Goal: Task Accomplishment & Management: Use online tool/utility

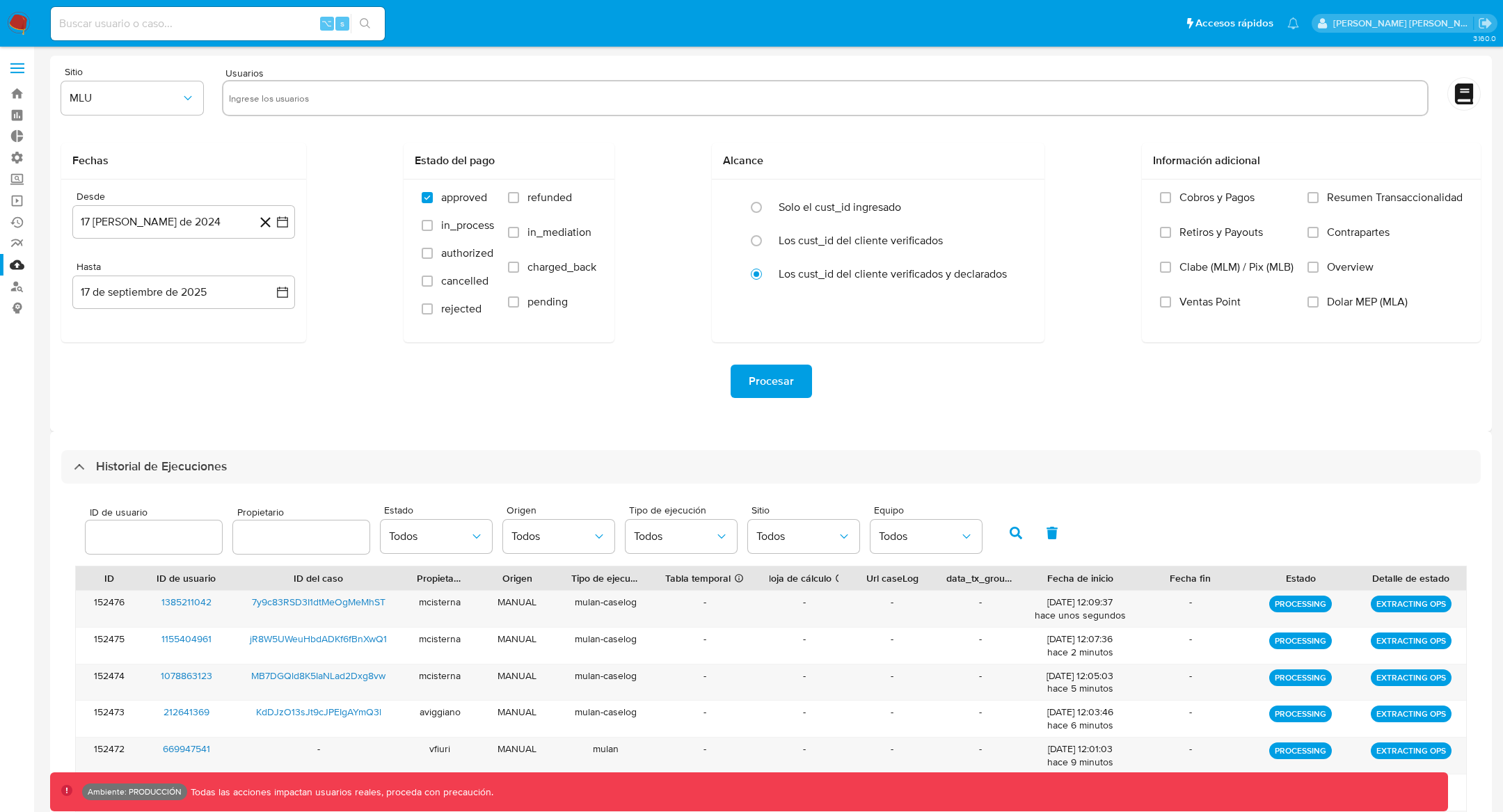
select select "10"
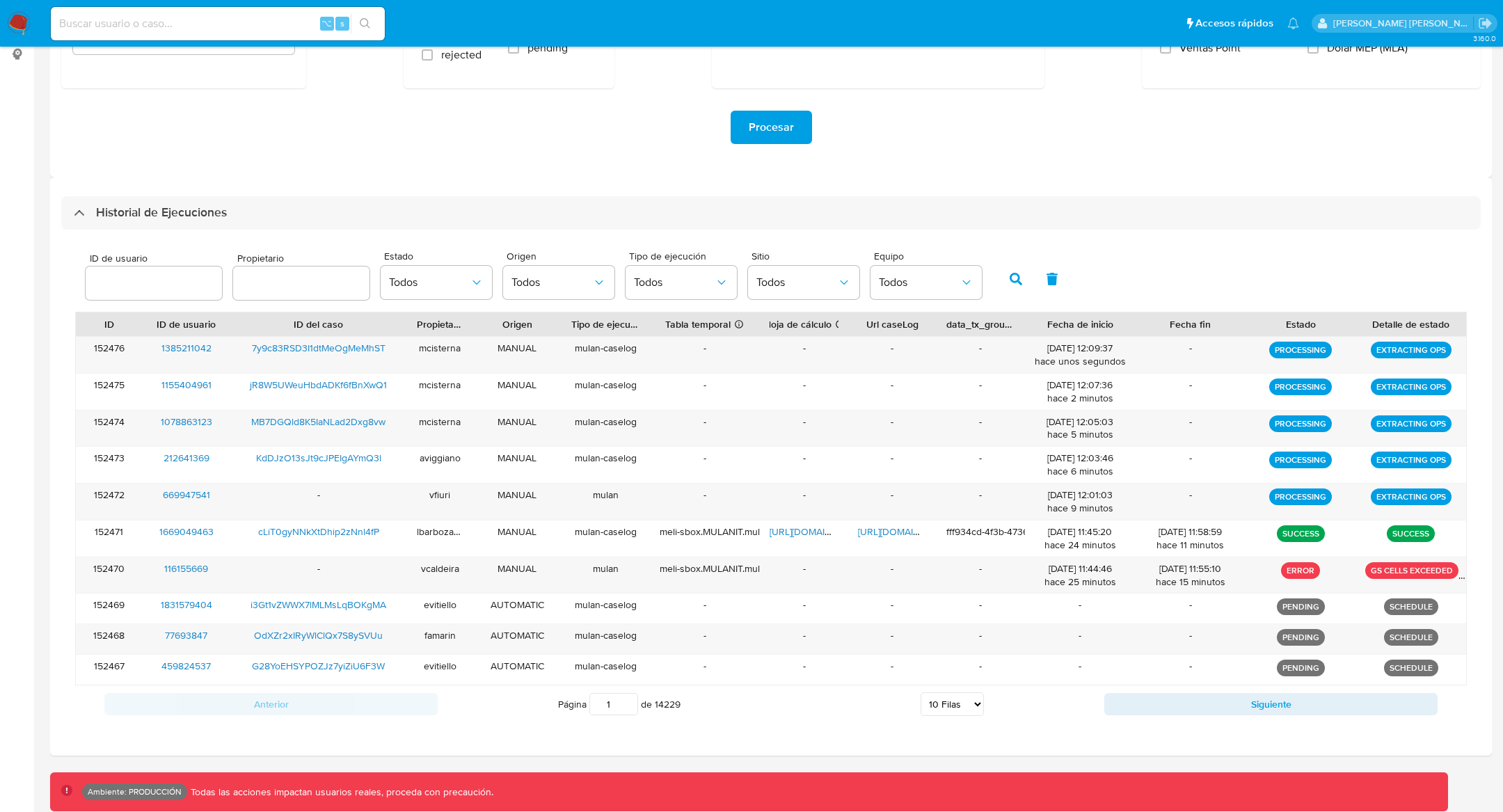
click at [1010, 273] on icon "button" at bounding box center [1016, 279] width 13 height 13
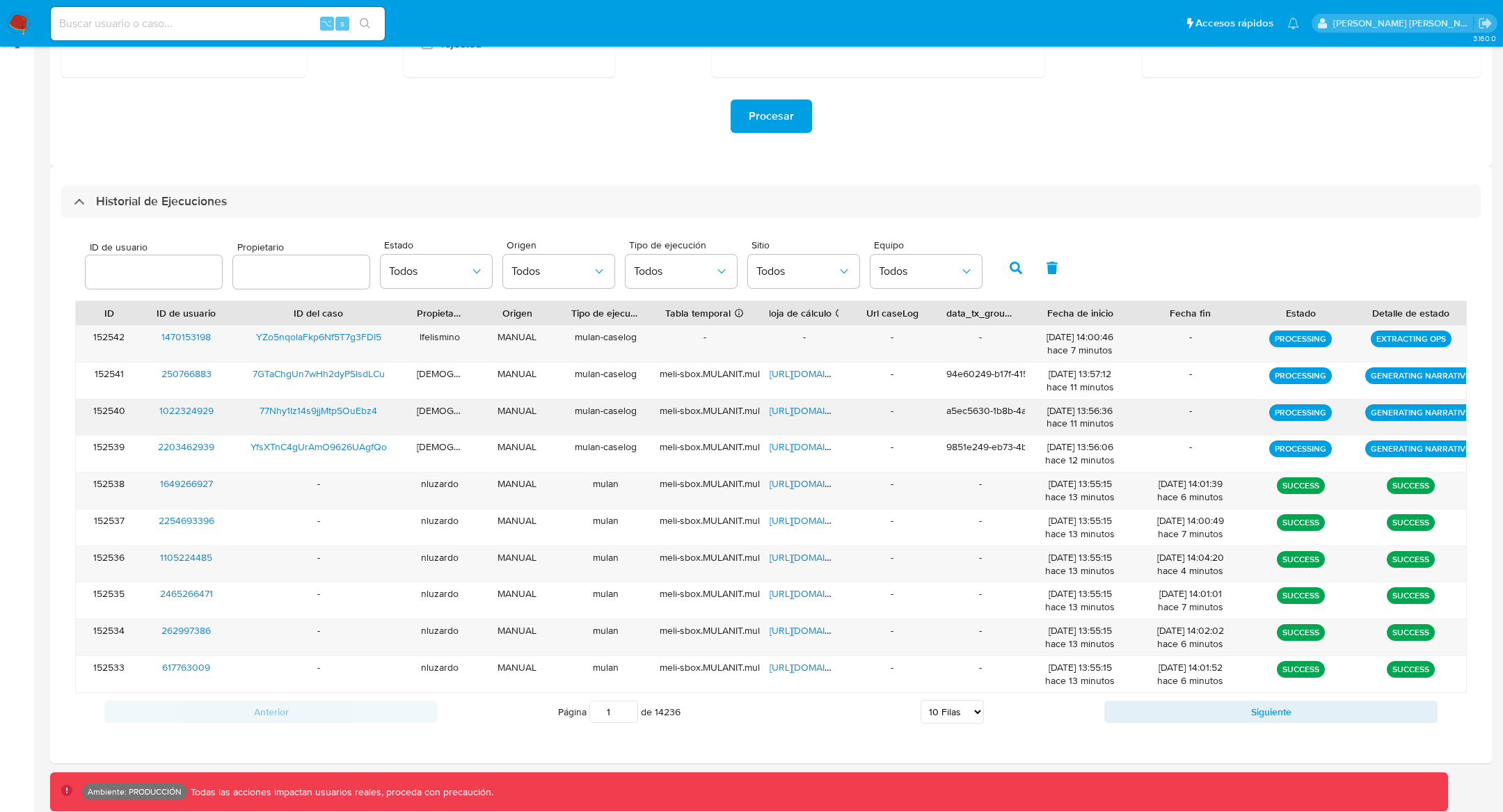
scroll to position [273, 0]
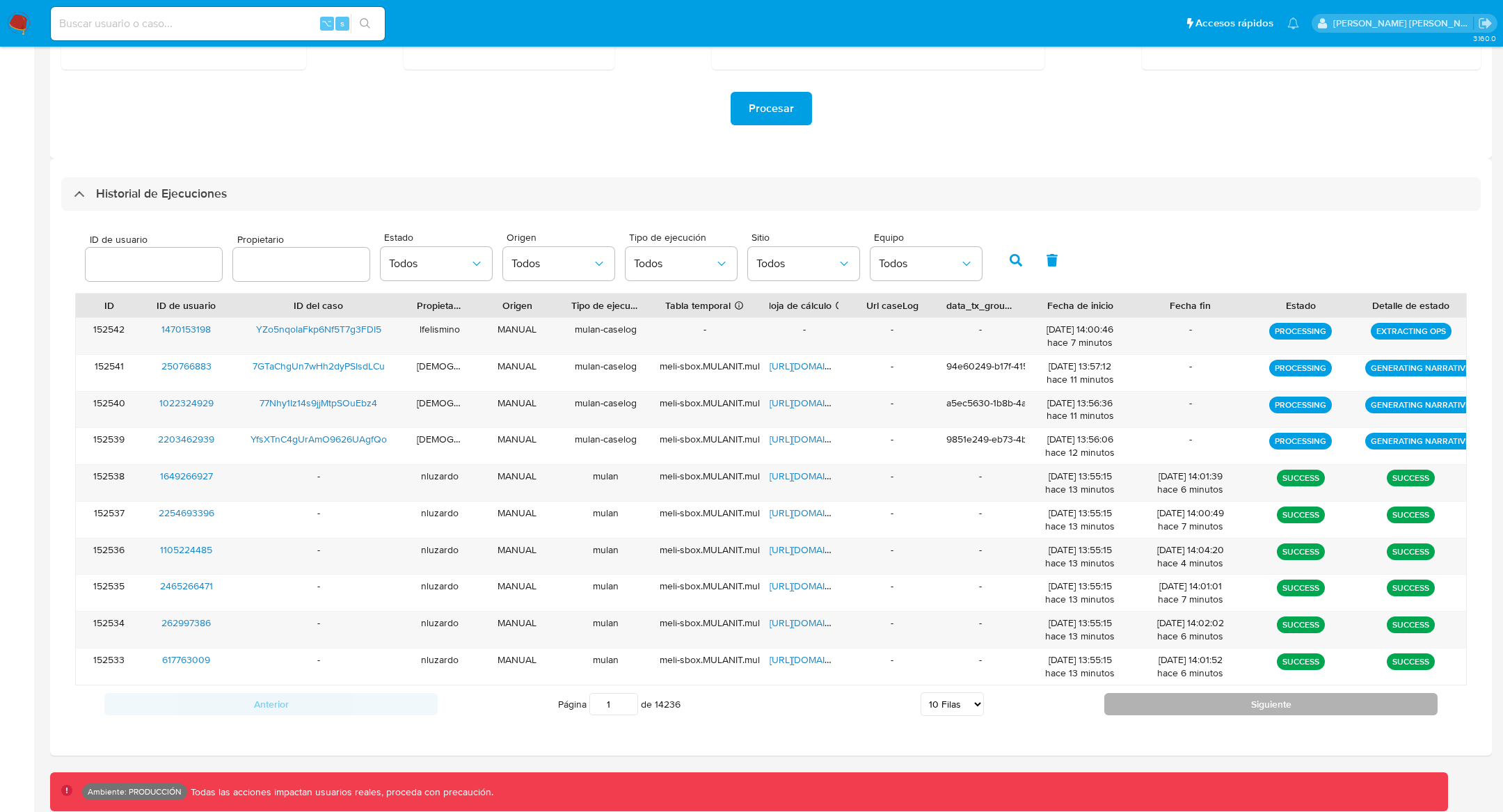
click at [1194, 707] on button "Siguiente" at bounding box center [1270, 704] width 333 height 22
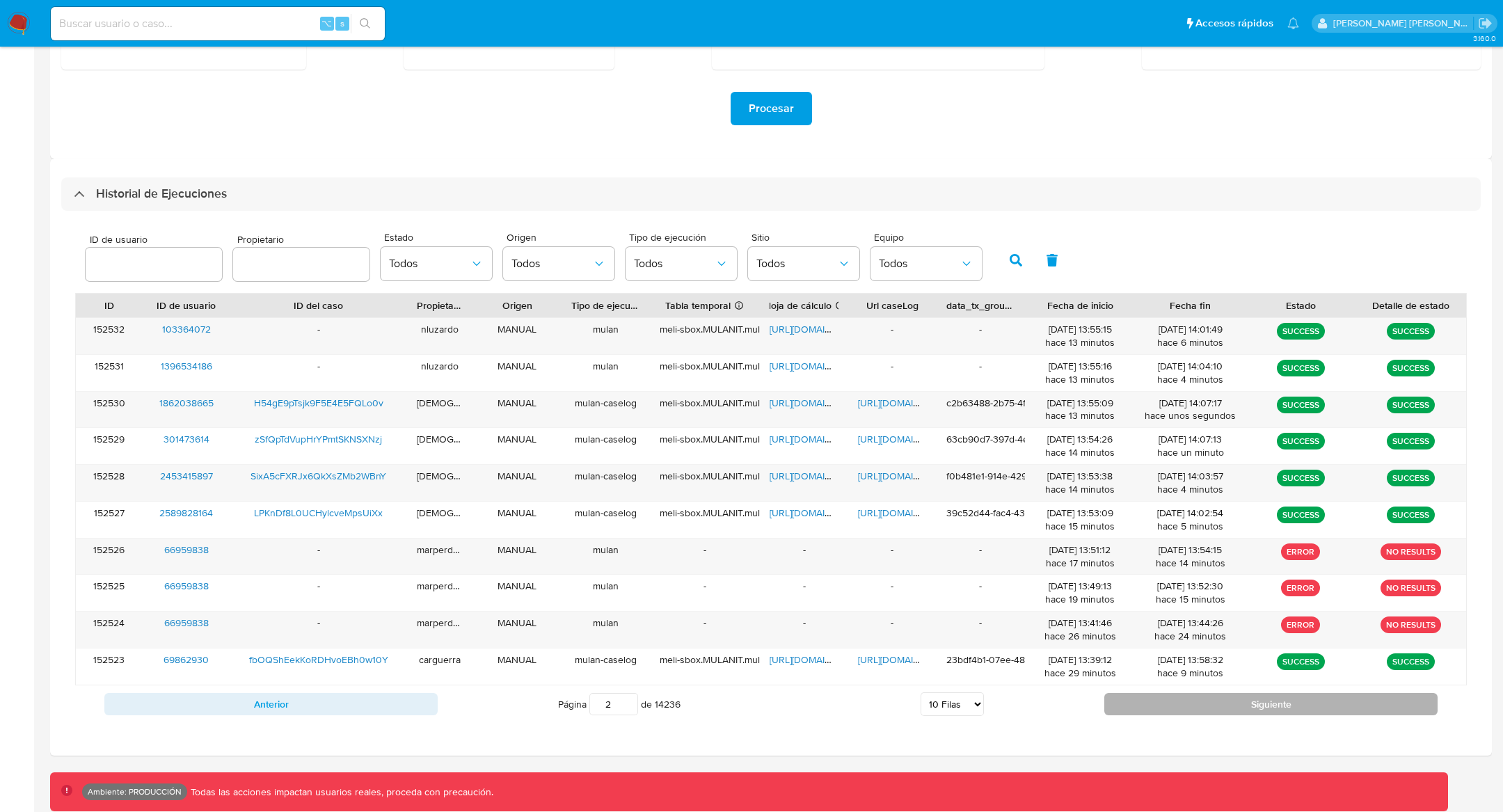
click at [1194, 707] on button "Siguiente" at bounding box center [1270, 704] width 333 height 22
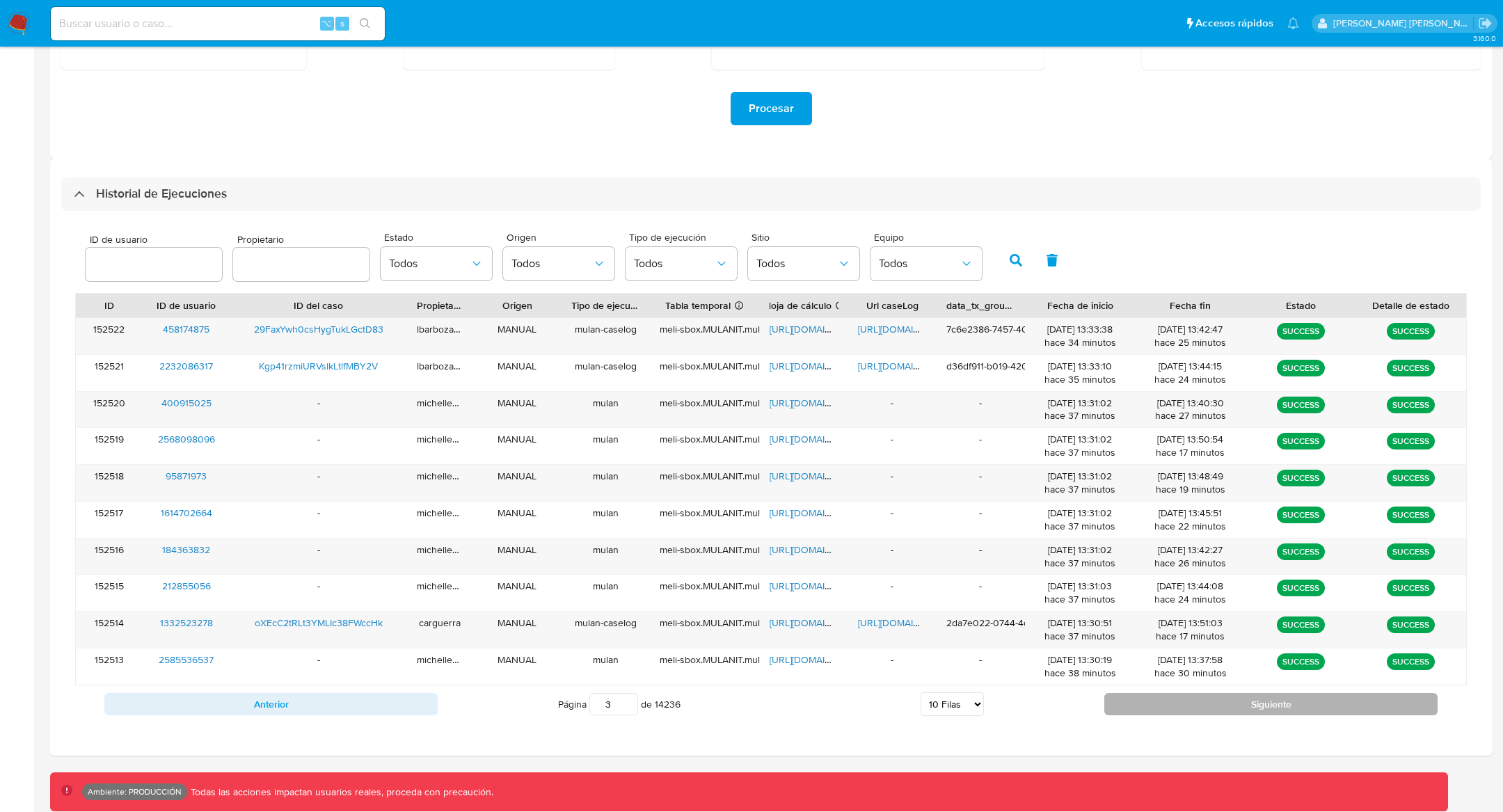
click at [1191, 707] on button "Siguiente" at bounding box center [1270, 704] width 333 height 22
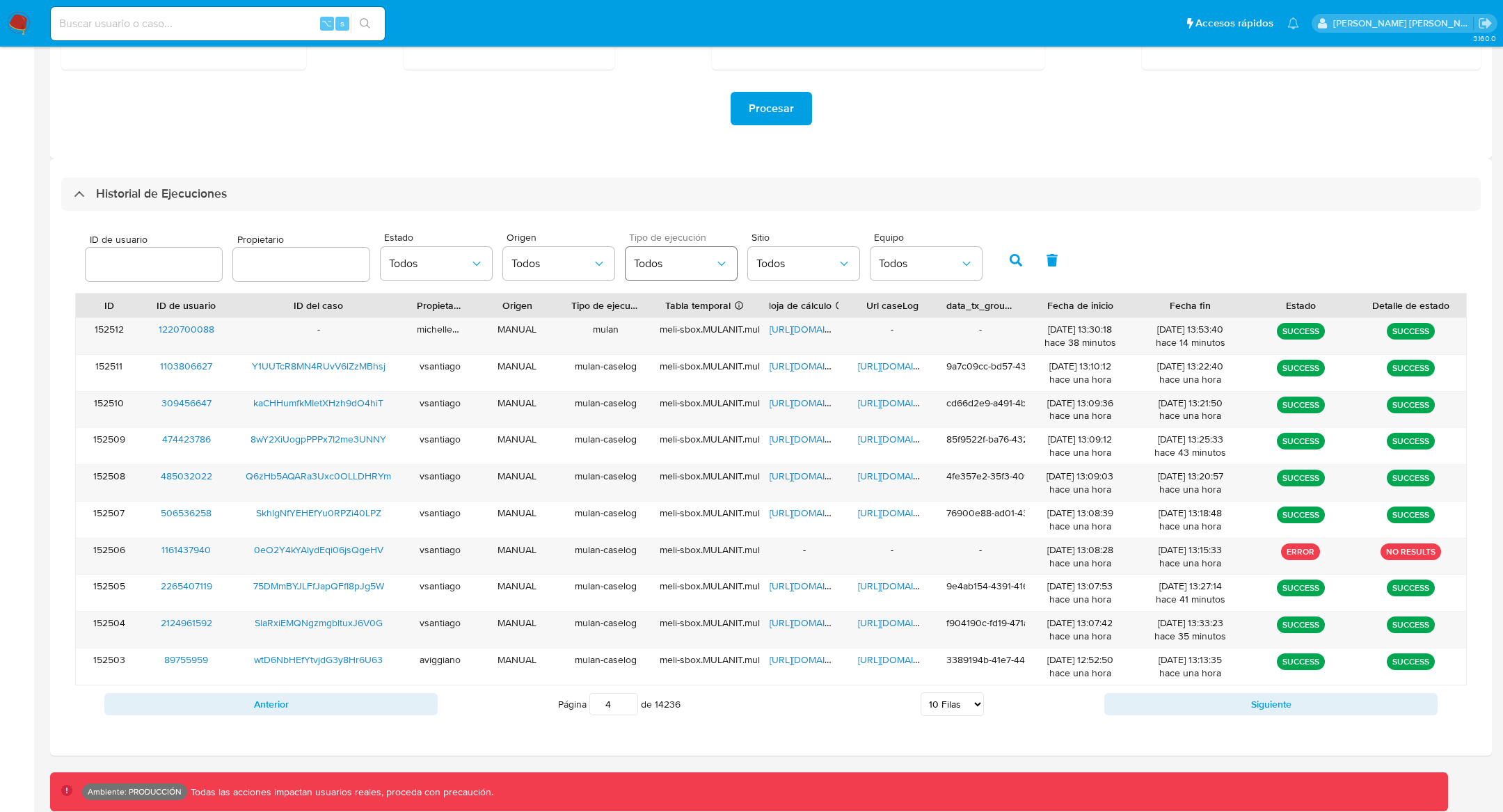
click at [652, 260] on span "Todos" at bounding box center [674, 264] width 81 height 14
click at [529, 268] on span "Todos" at bounding box center [552, 264] width 81 height 14
click at [526, 361] on span "Automático" at bounding box center [540, 368] width 57 height 14
click at [1017, 257] on button "button" at bounding box center [1016, 260] width 36 height 33
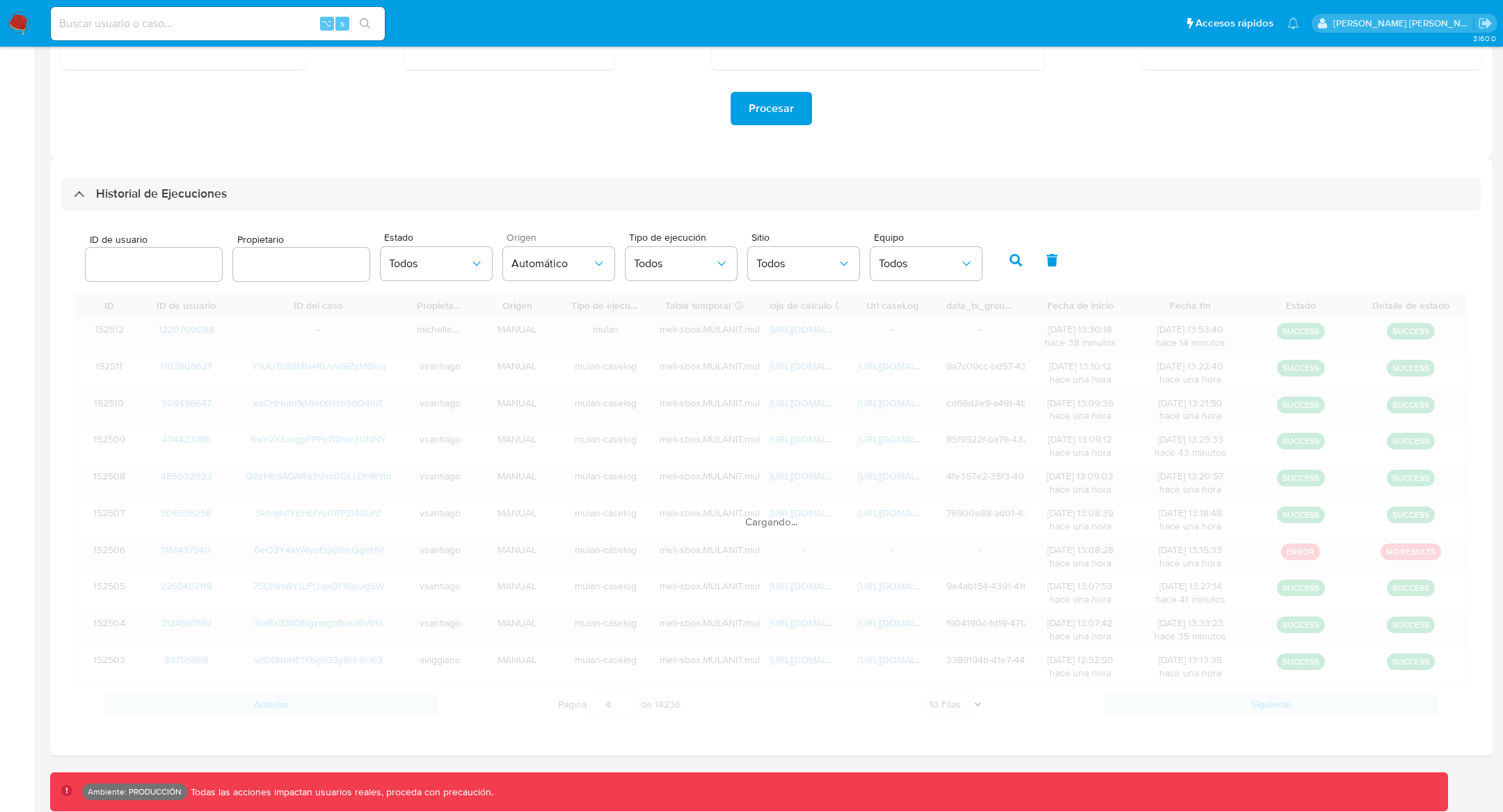
scroll to position [209, 0]
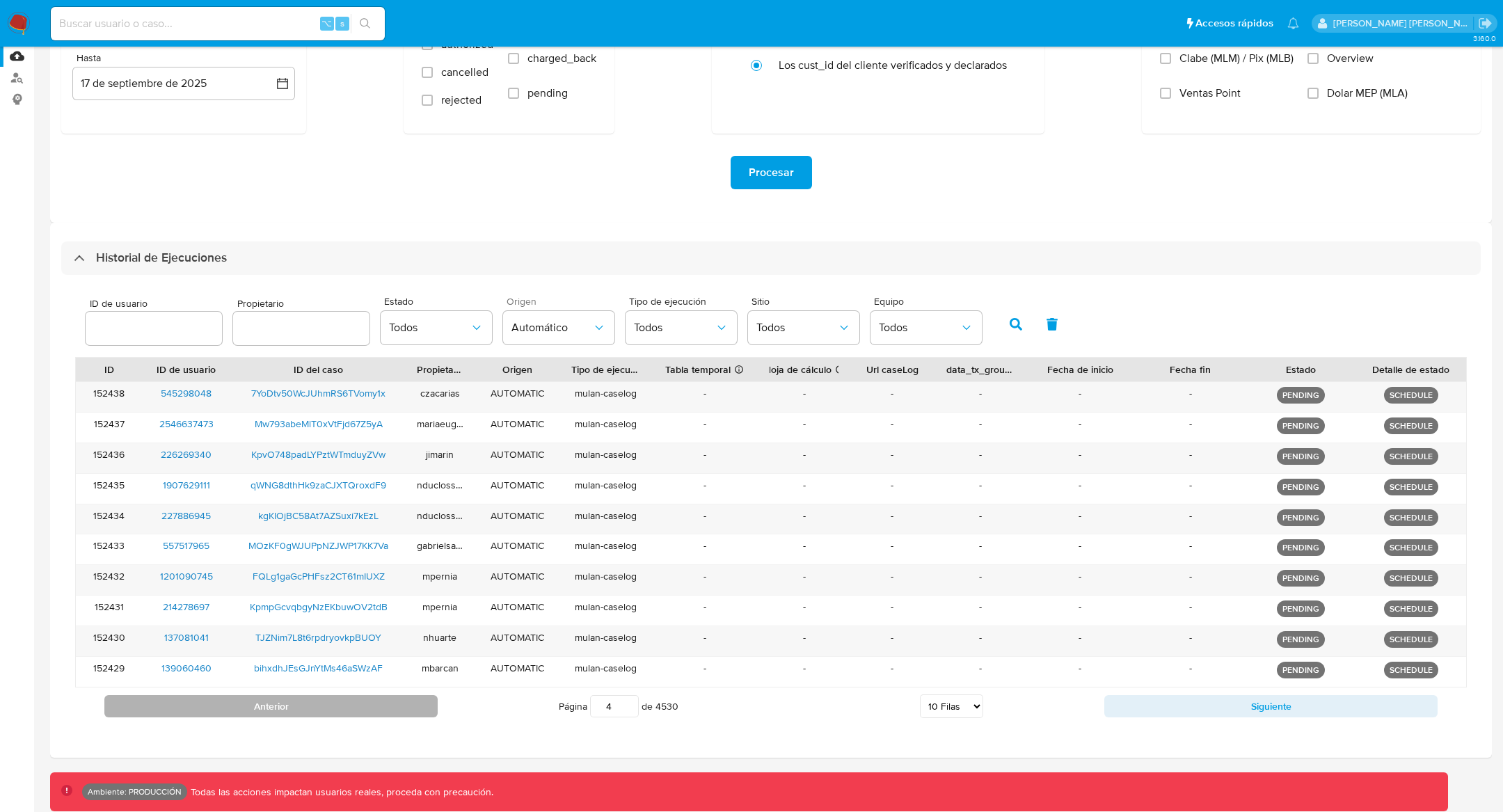
click at [379, 699] on button "Anterior" at bounding box center [271, 706] width 333 height 22
drag, startPoint x: 617, startPoint y: 699, endPoint x: 607, endPoint y: 699, distance: 10.0
click at [607, 699] on input "1" at bounding box center [615, 706] width 49 height 22
type input "2"
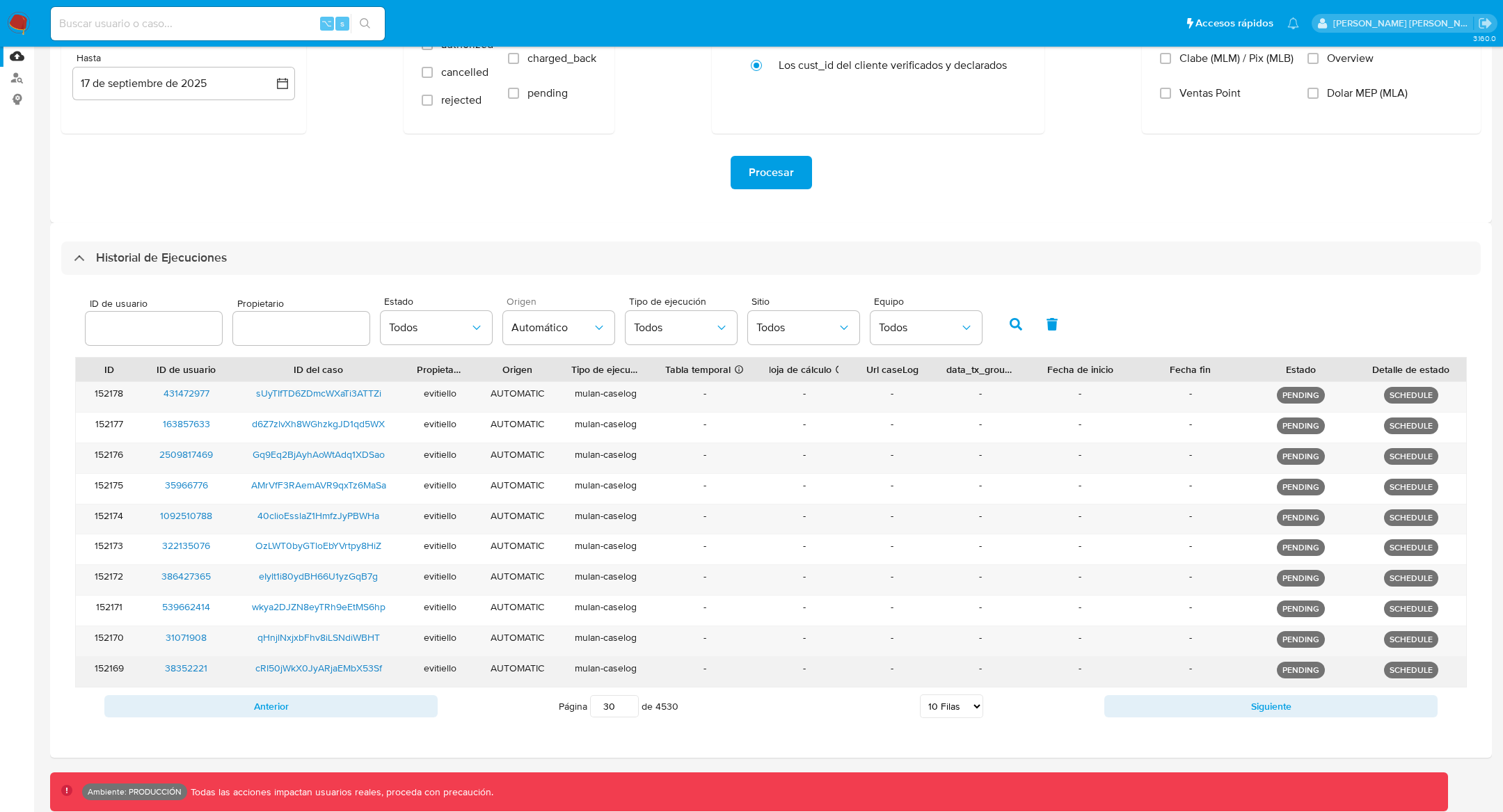
type input "3"
type input "1"
type input "300"
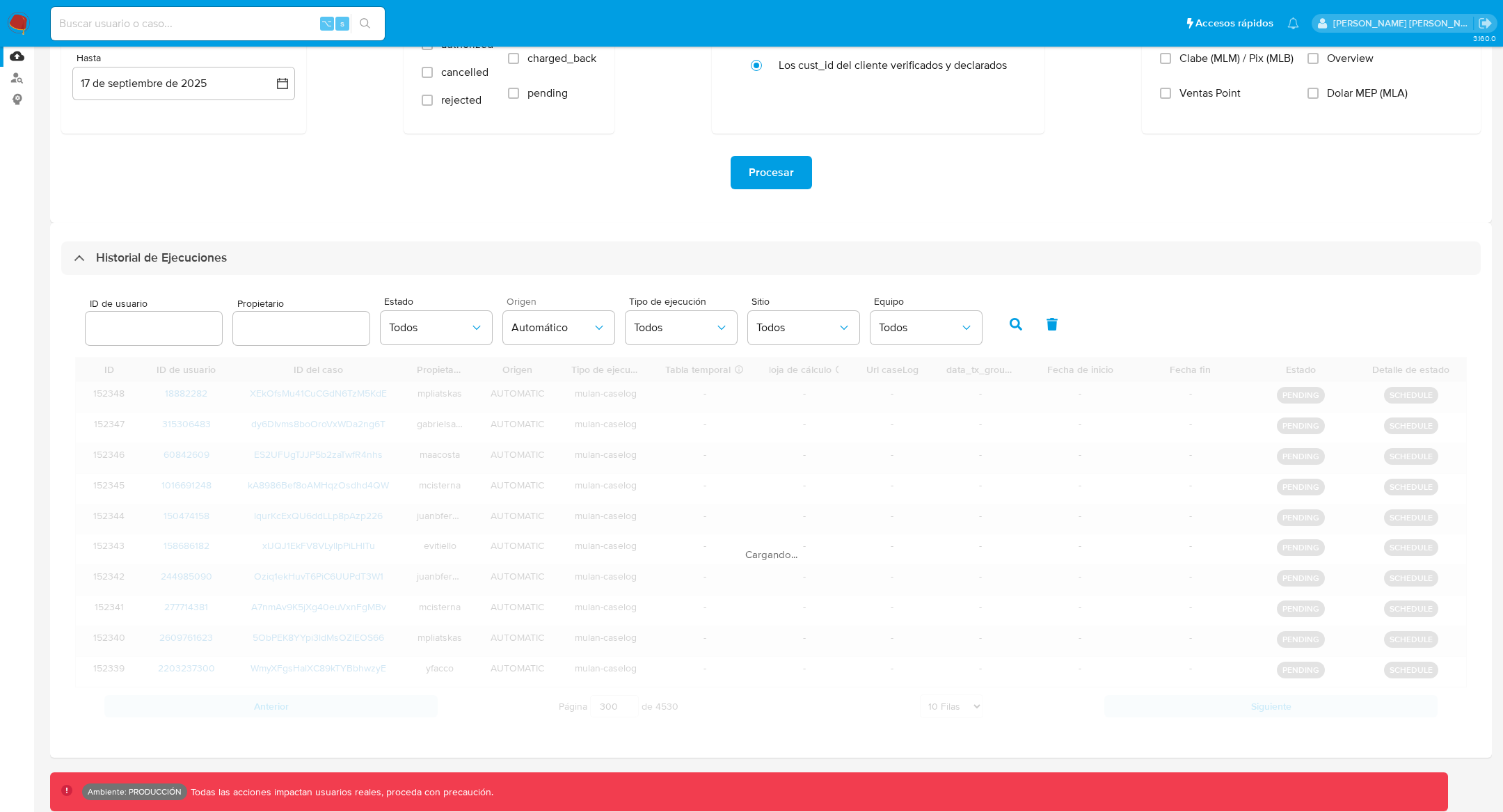
scroll to position [273, 0]
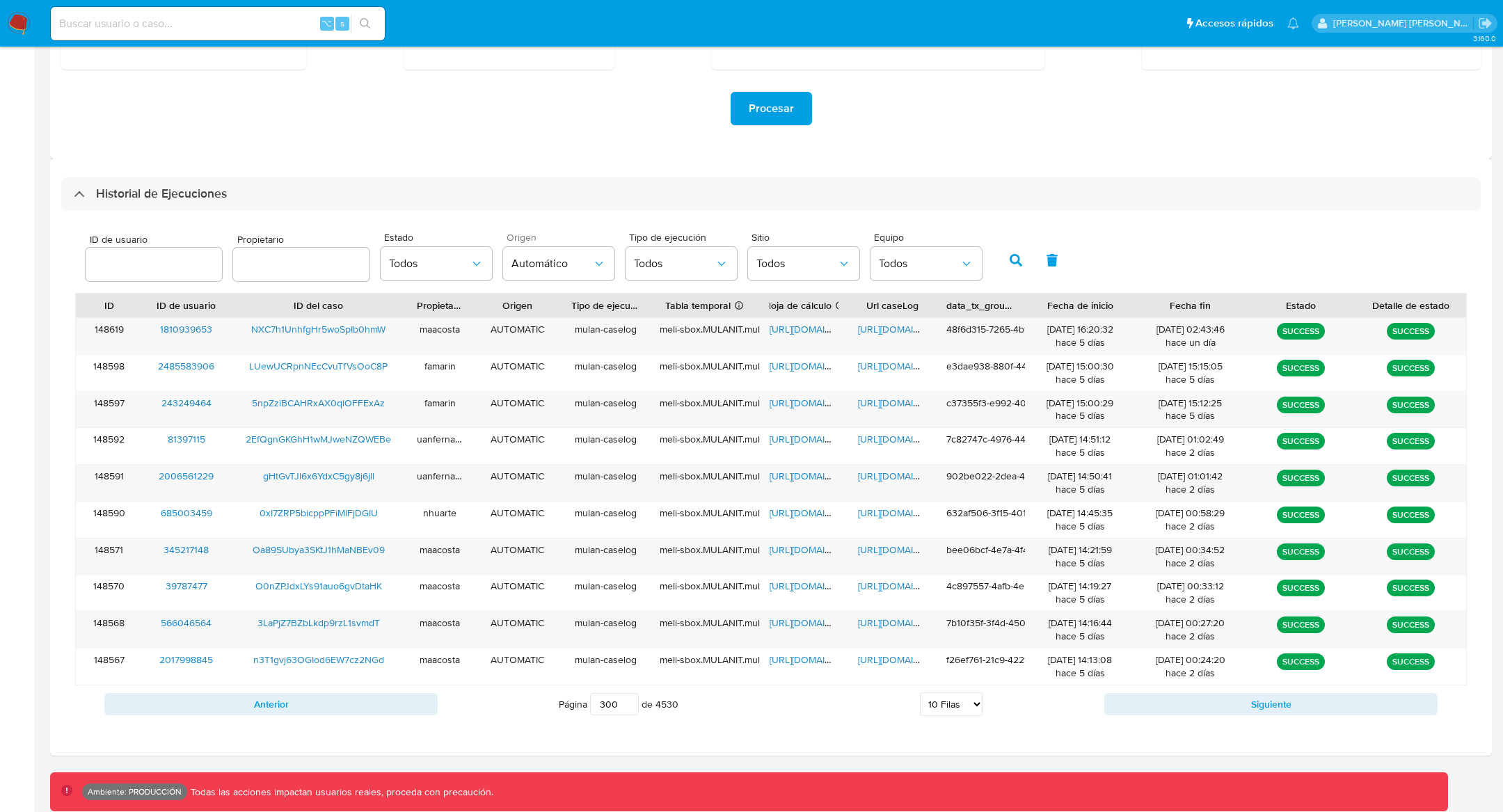
click at [323, 688] on div "Anterior Página 300 de 4530 5 [PERSON_NAME] 10 [PERSON_NAME] 20 [PERSON_NAME] 2…" at bounding box center [770, 704] width 1391 height 38
click at [321, 702] on button "Anterior" at bounding box center [271, 704] width 333 height 22
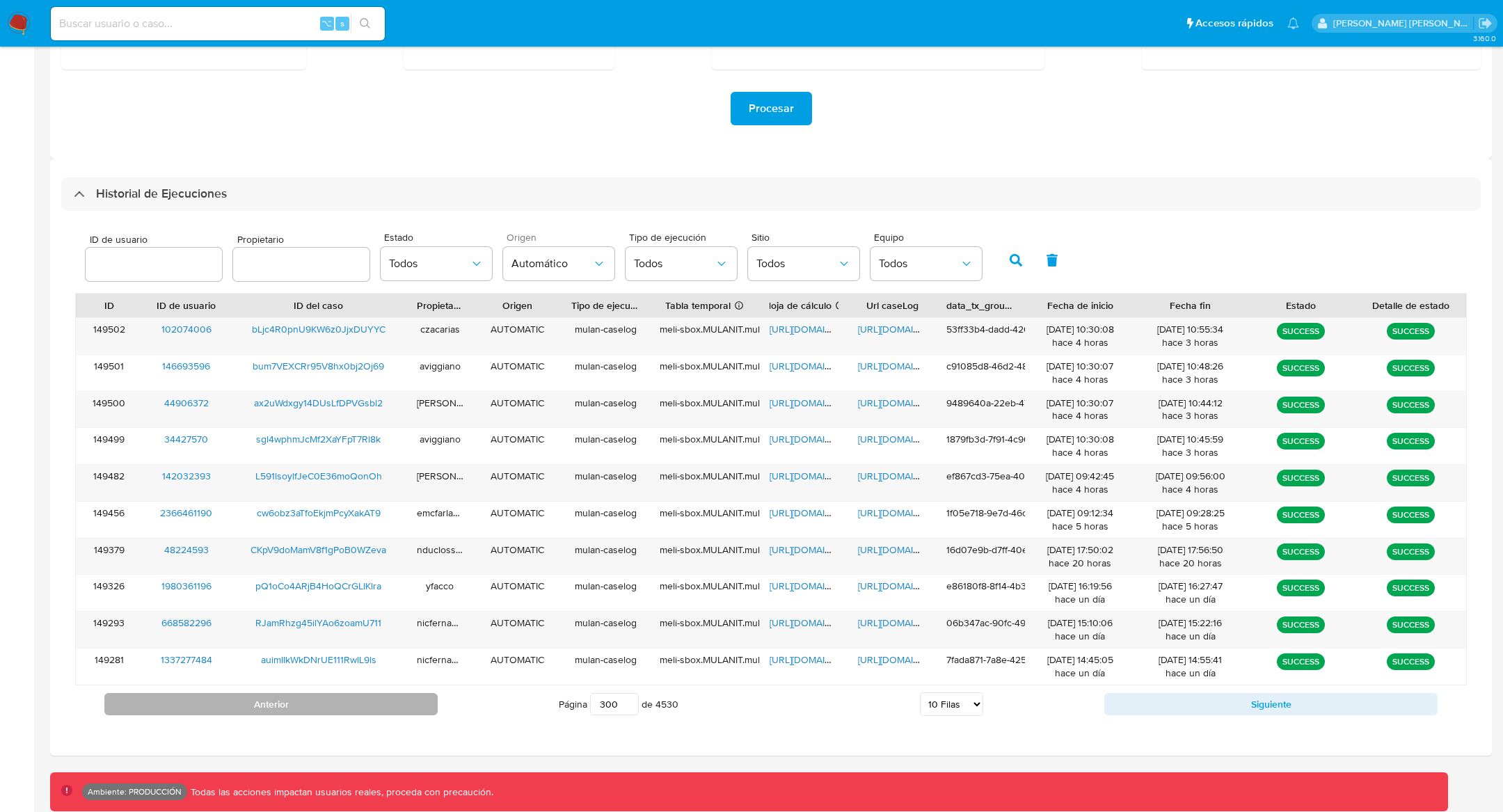
click at [321, 702] on button "Anterior" at bounding box center [271, 704] width 333 height 22
